Goal: Task Accomplishment & Management: Manage account settings

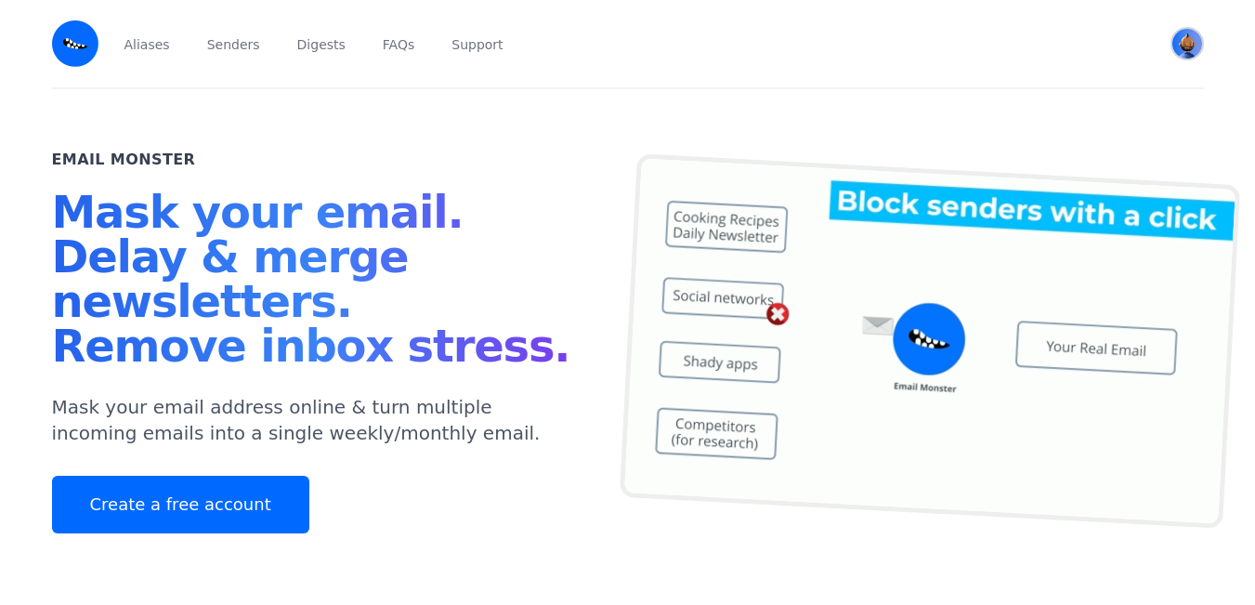
click at [1192, 39] on img "User menu" at bounding box center [1187, 44] width 30 height 30
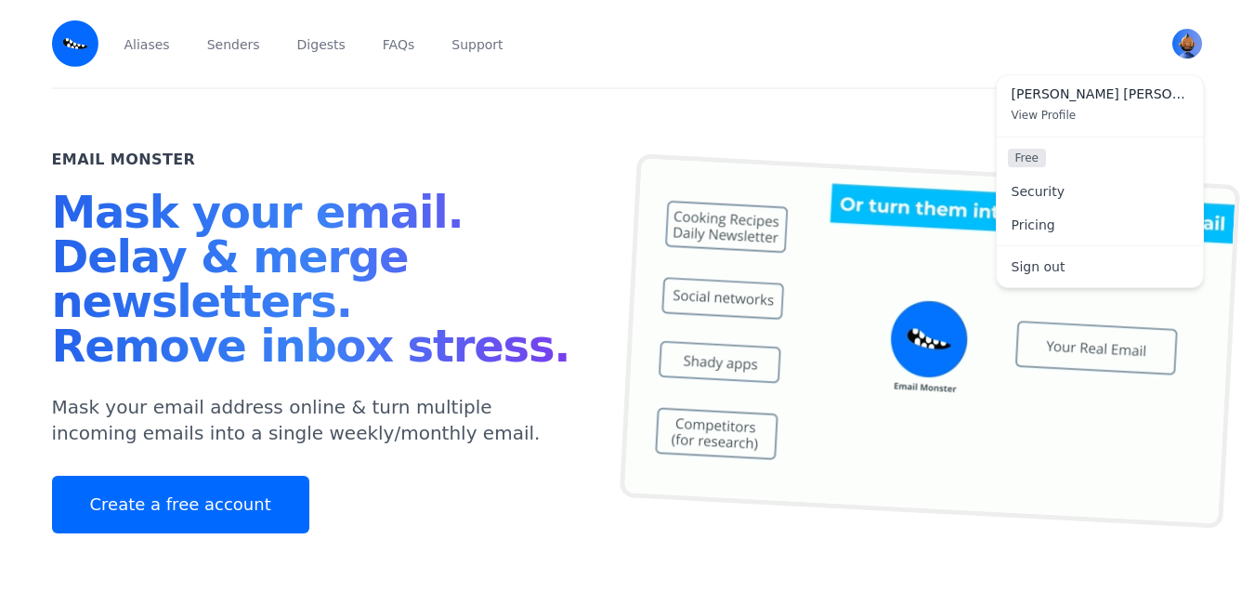
click at [1056, 112] on span "View Profile" at bounding box center [1043, 115] width 65 height 13
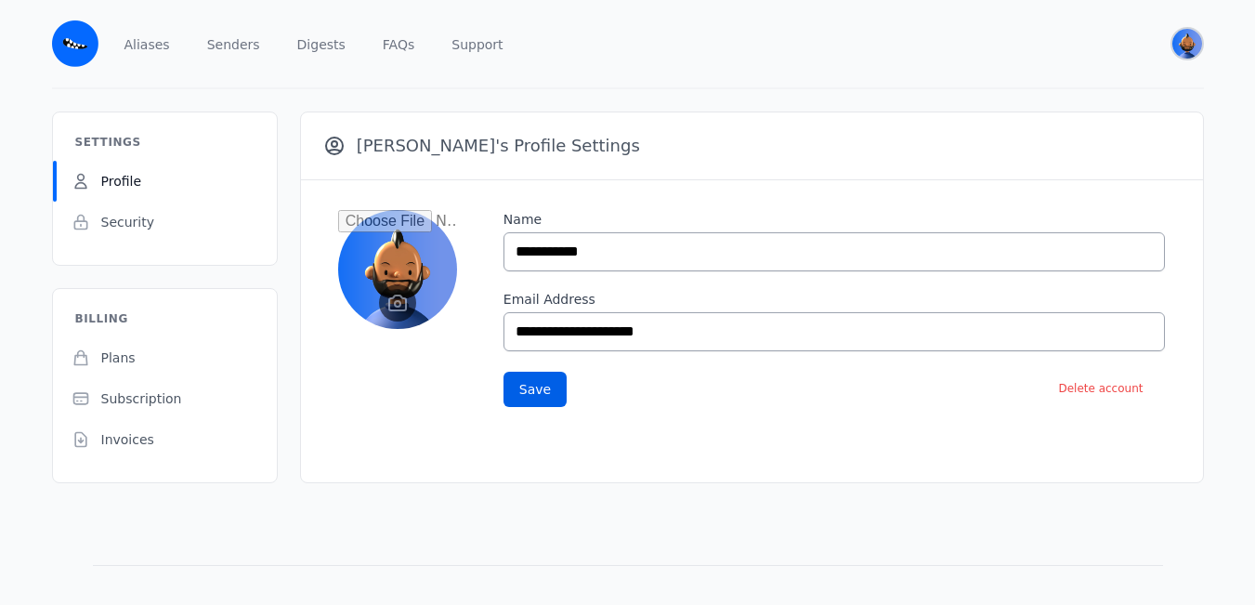
click at [1188, 47] on img "User menu" at bounding box center [1187, 44] width 30 height 30
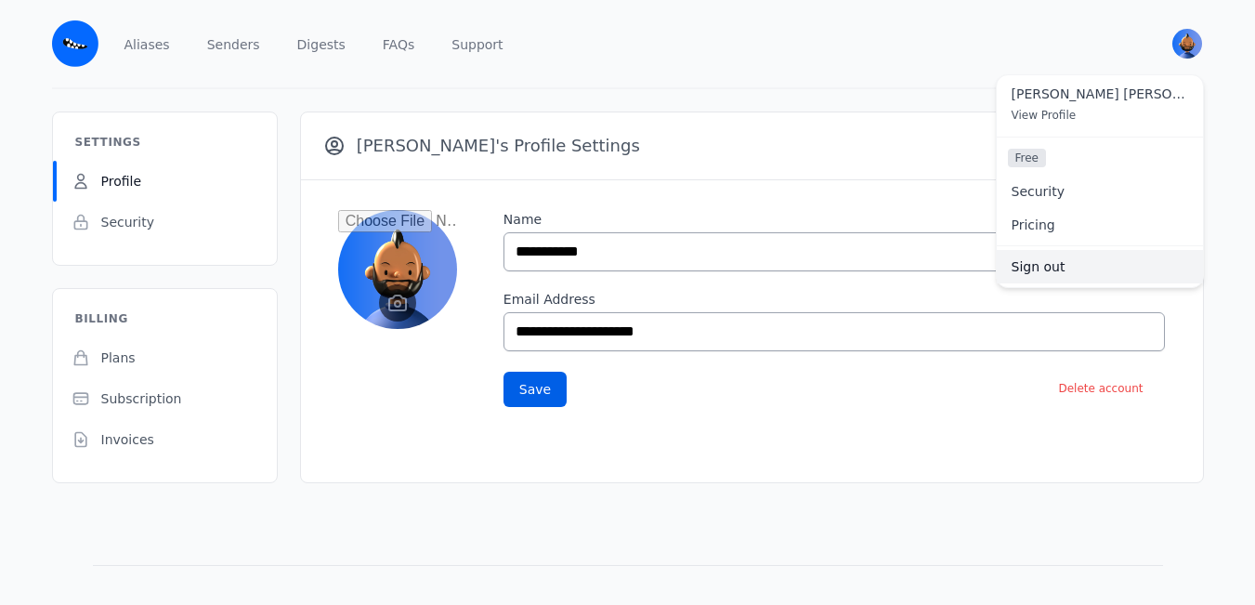
click at [1033, 272] on link "Sign out" at bounding box center [1099, 266] width 206 height 33
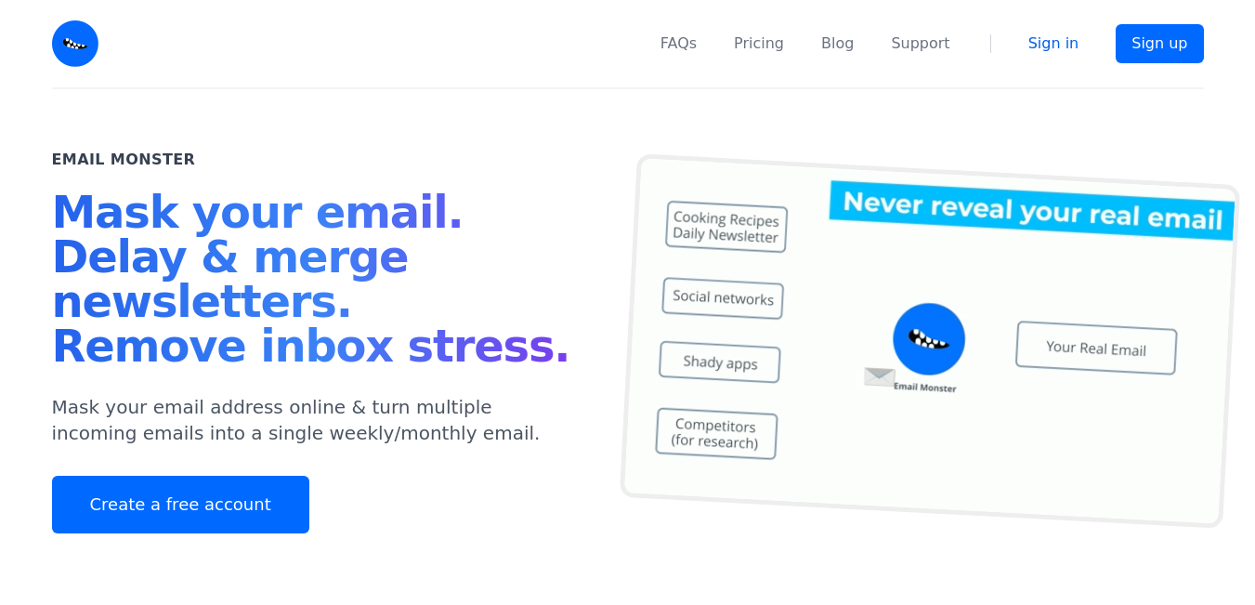
click at [1061, 46] on link "Sign in" at bounding box center [1053, 44] width 51 height 22
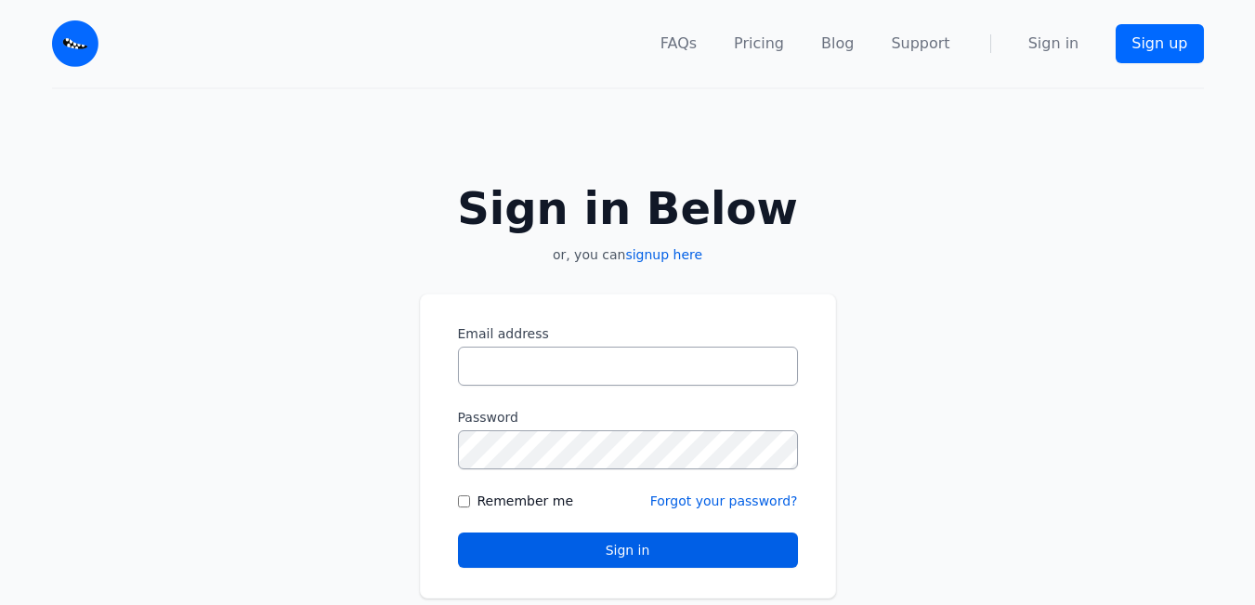
drag, startPoint x: 1096, startPoint y: 398, endPoint x: 1045, endPoint y: 410, distance: 52.3
click at [1091, 399] on div "Sign in Below or, you can signup here Email address Password Remember me" at bounding box center [627, 380] width 1255 height 583
